Goal: Information Seeking & Learning: Find specific fact

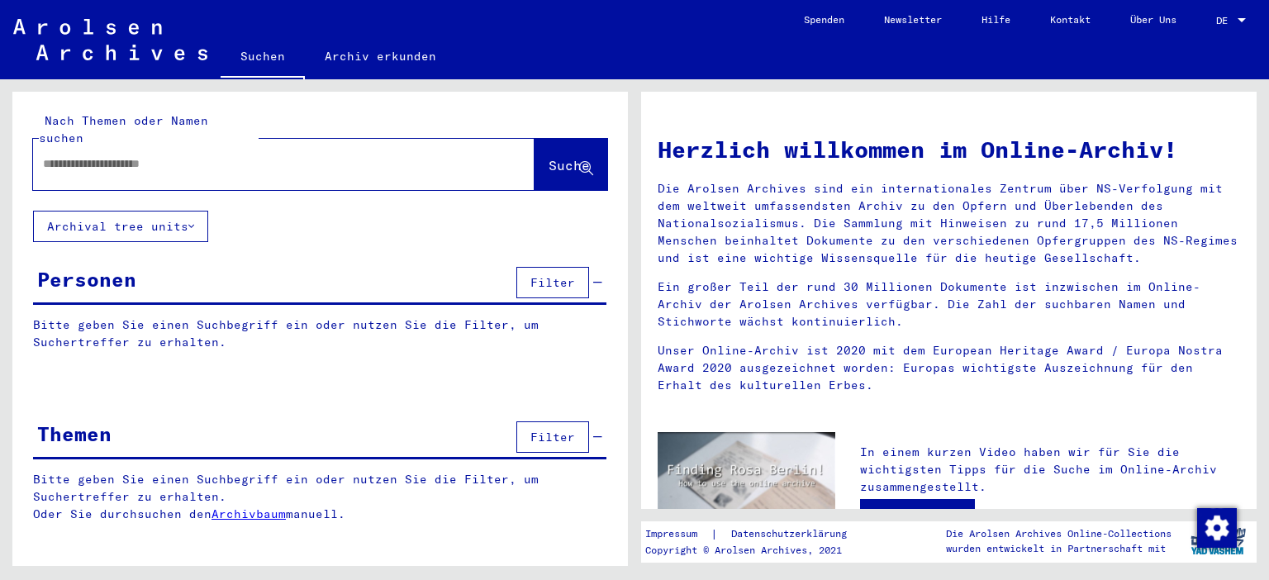
click at [183, 155] on input "text" at bounding box center [264, 163] width 442 height 17
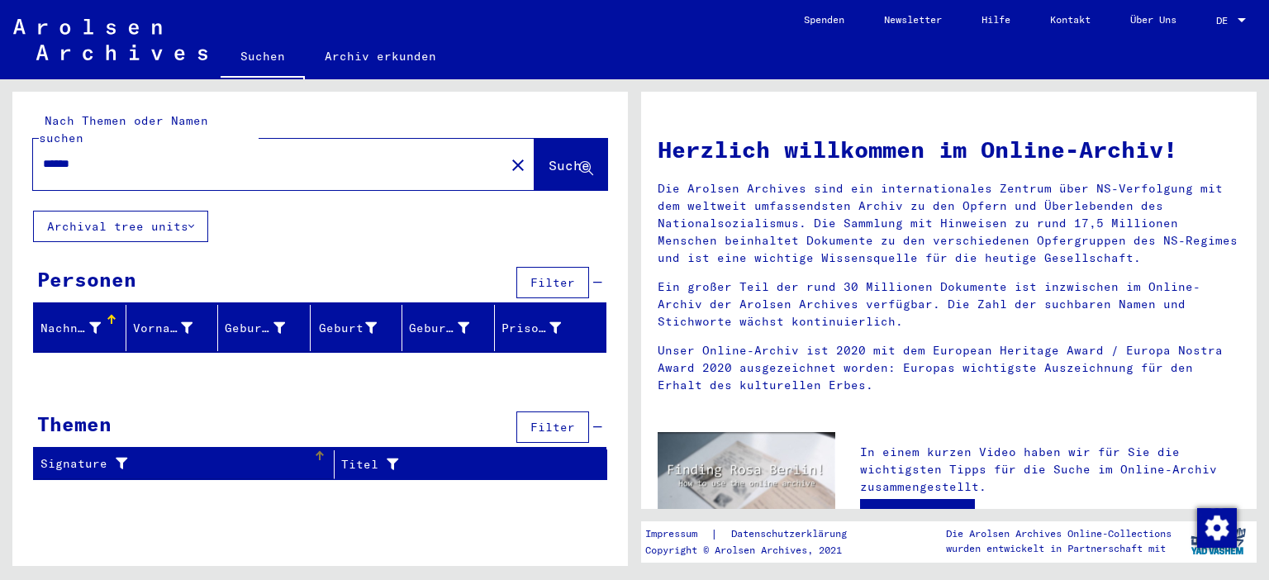
type input "******"
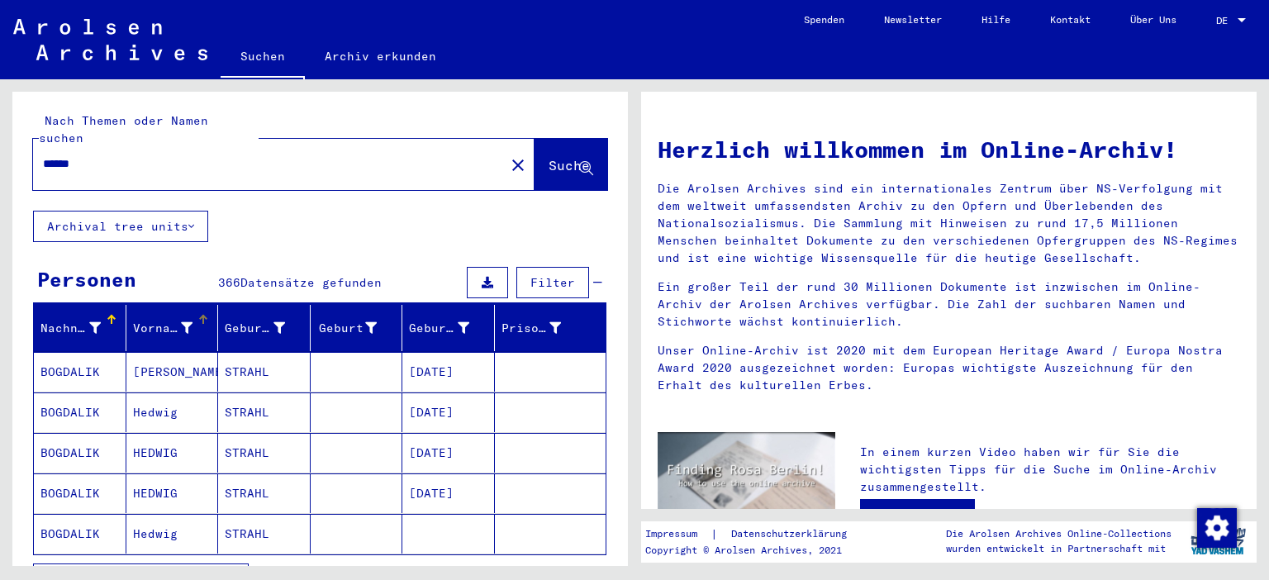
click at [156, 320] on div "Vorname" at bounding box center [163, 328] width 60 height 17
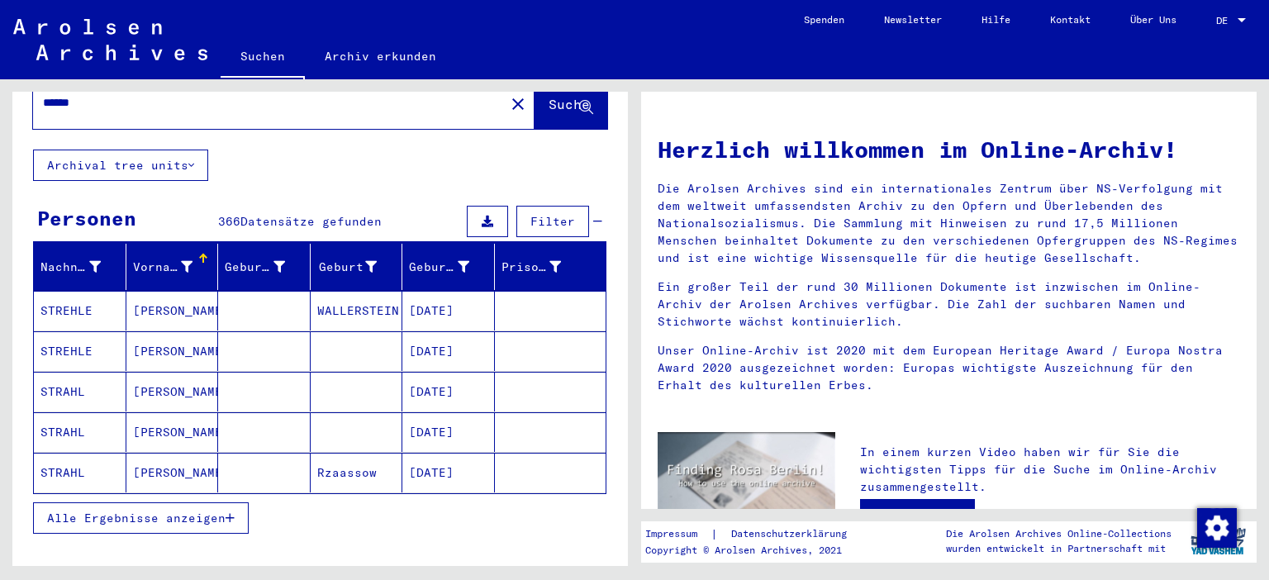
scroll to position [91, 0]
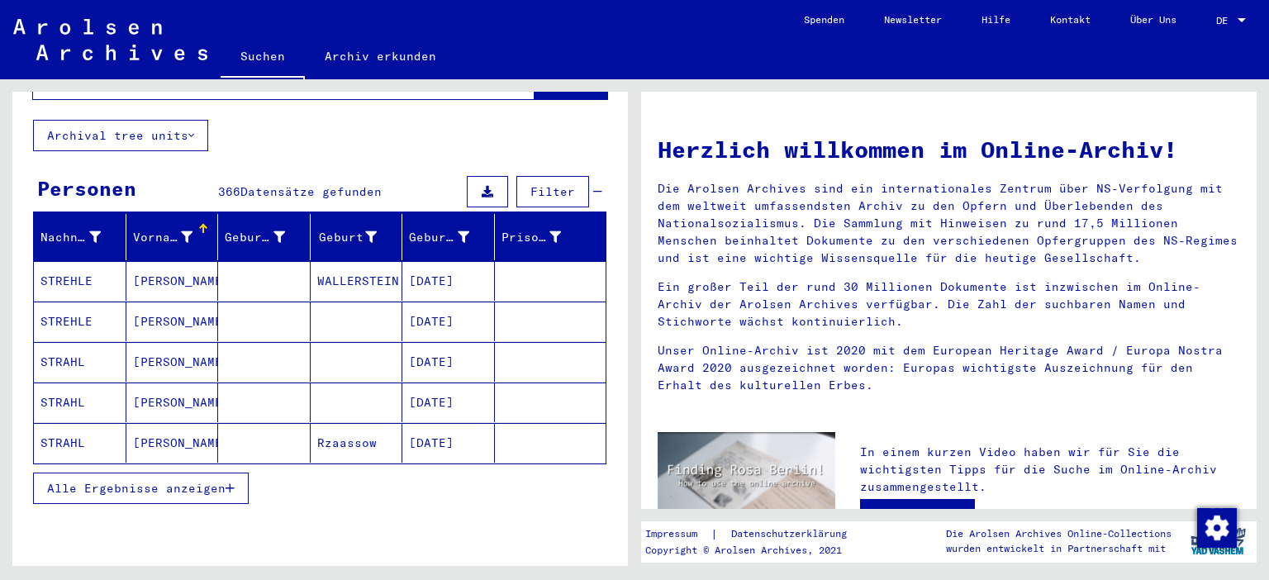
click at [231, 482] on icon "button" at bounding box center [230, 488] width 9 height 12
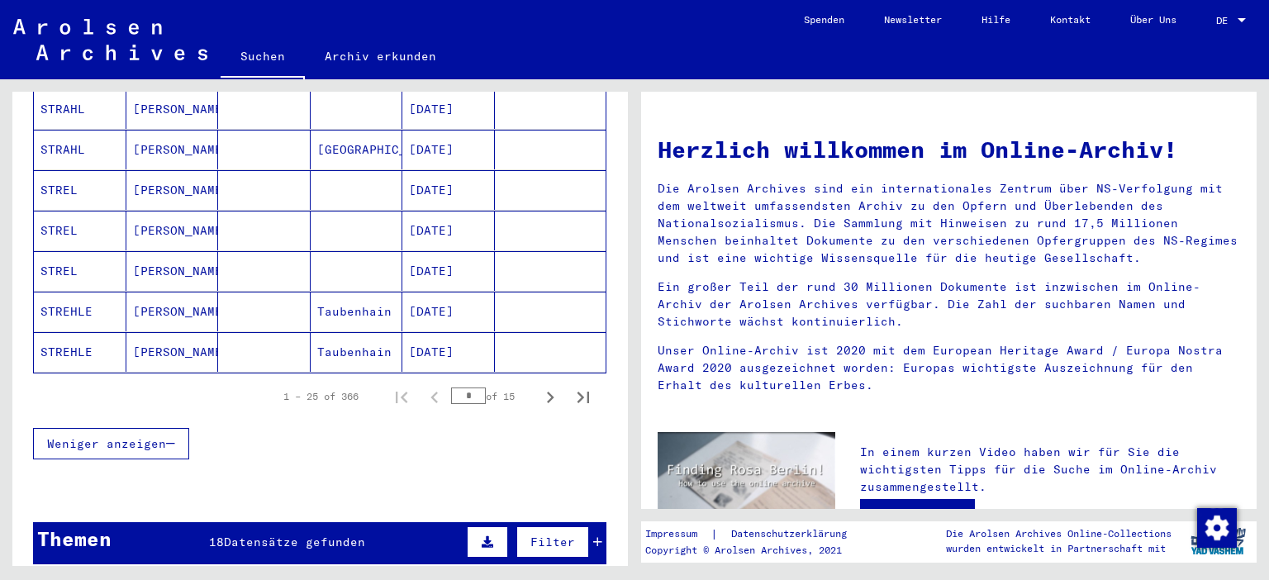
scroll to position [1003, 0]
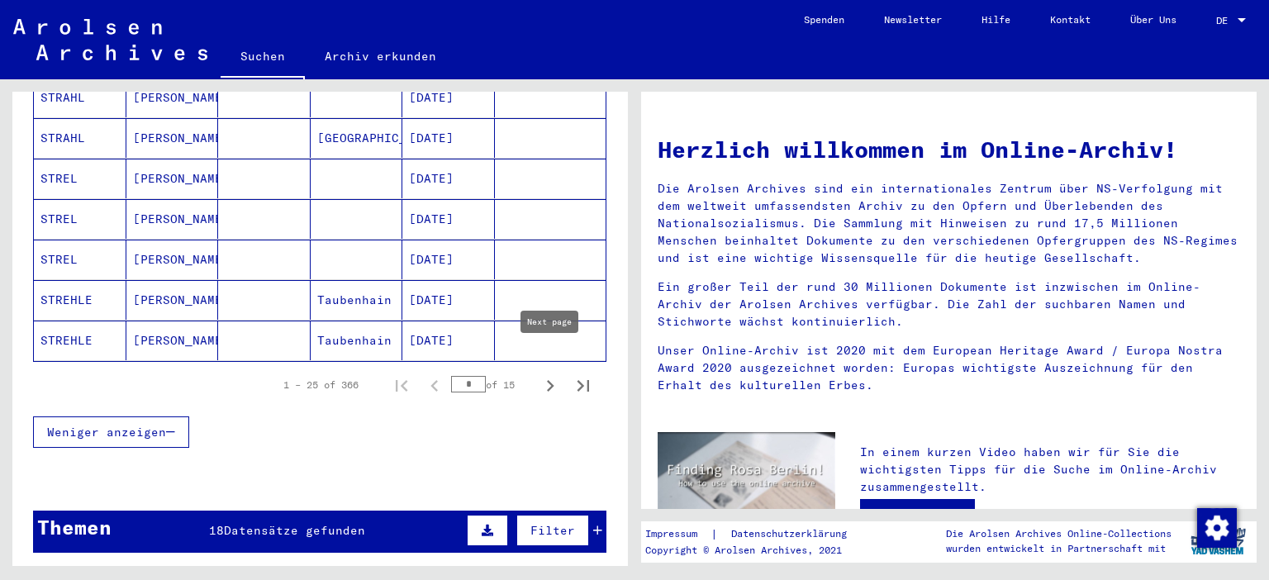
click at [550, 380] on icon "Next page" at bounding box center [550, 386] width 7 height 12
click at [548, 374] on icon "Next page" at bounding box center [550, 385] width 23 height 23
type input "*"
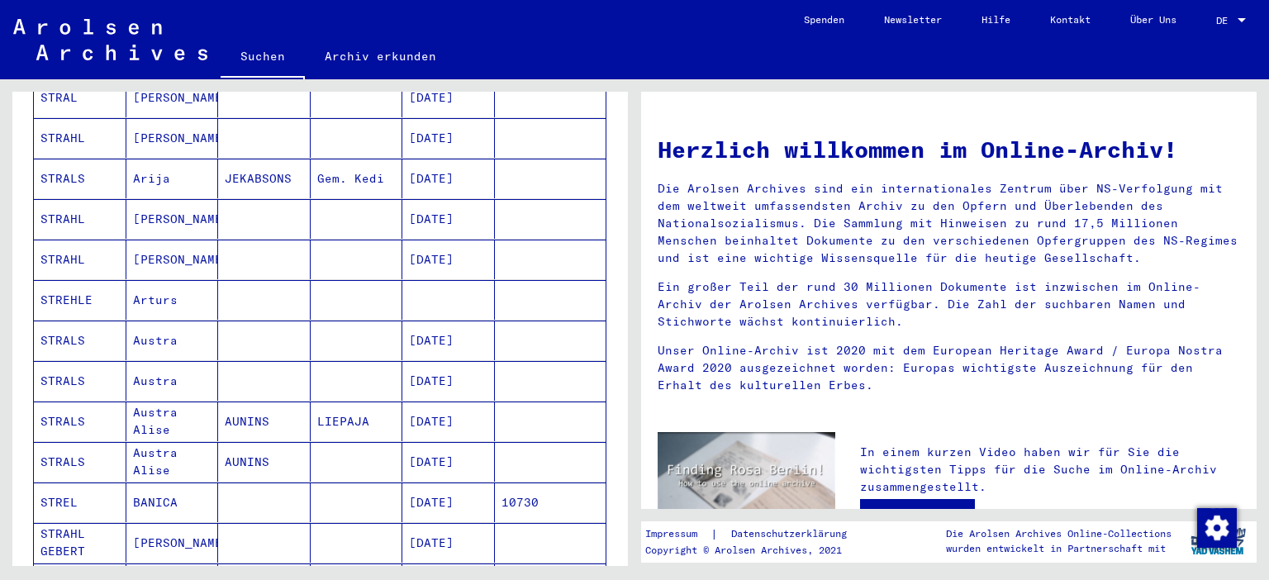
scroll to position [273, 0]
